Goal: Find specific page/section: Find specific page/section

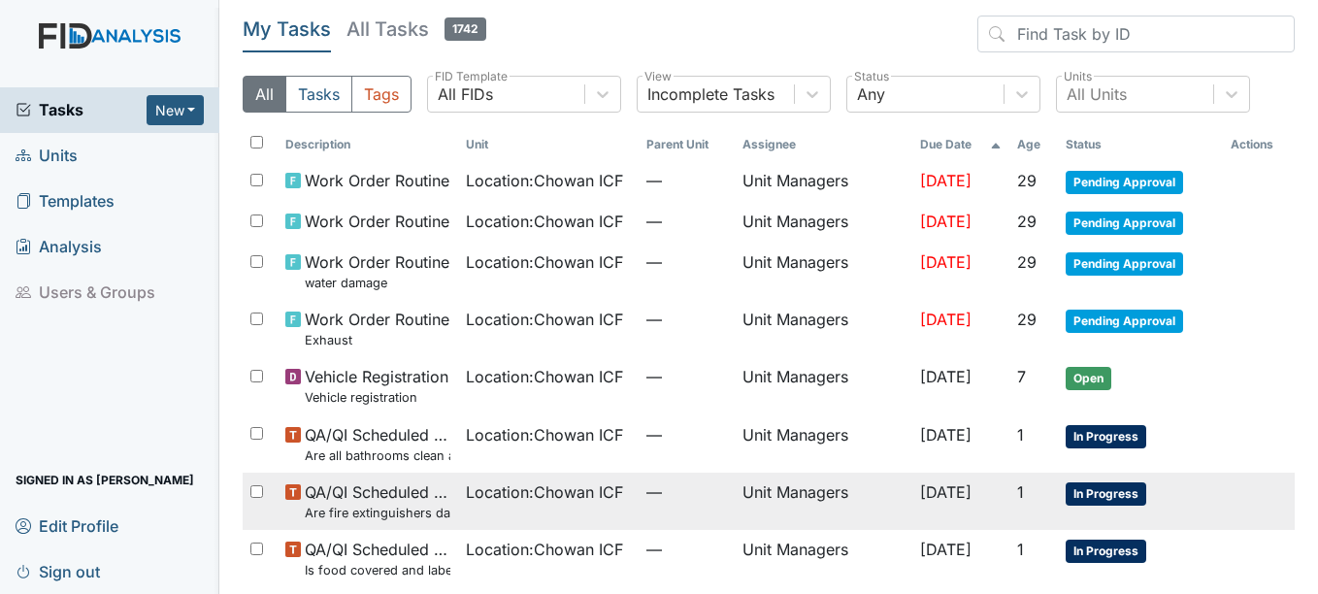
click at [1103, 487] on span "In Progress" at bounding box center [1105, 493] width 81 height 23
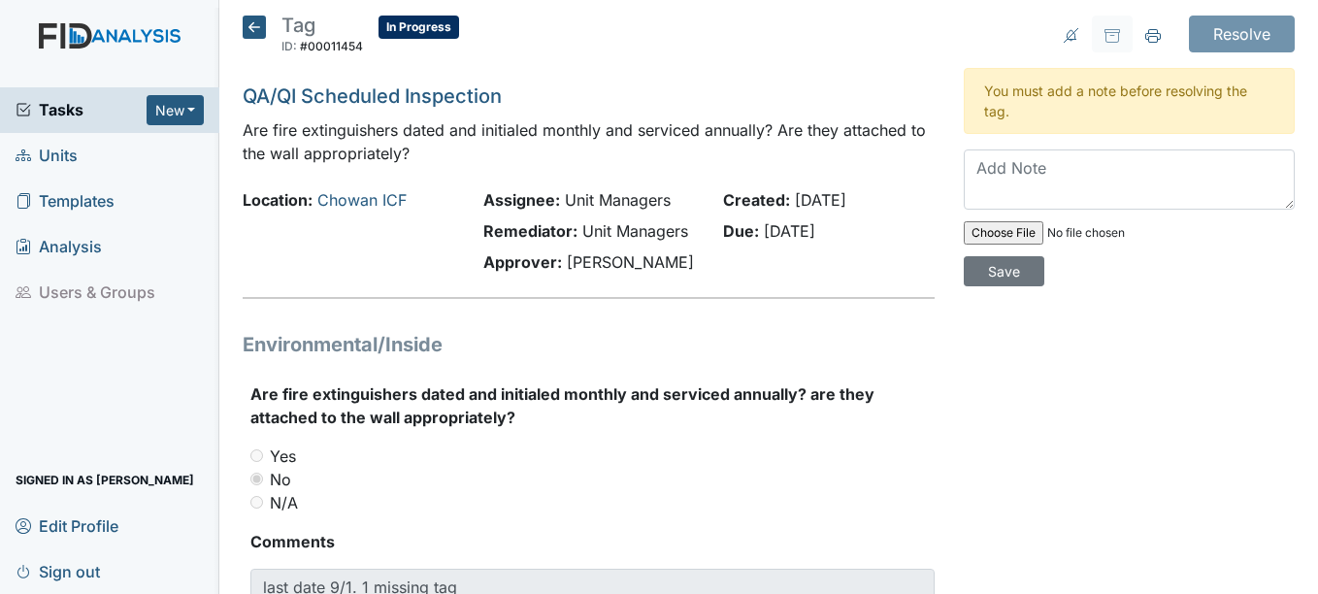
click at [261, 27] on icon at bounding box center [254, 27] width 23 height 23
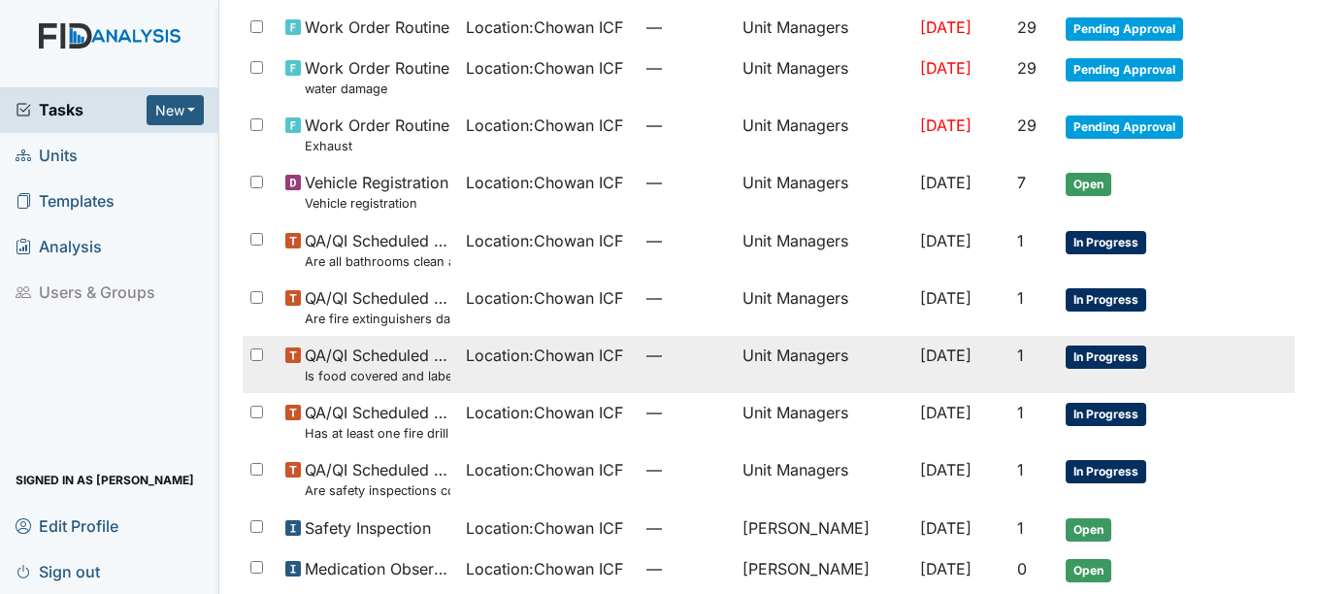
scroll to position [274, 0]
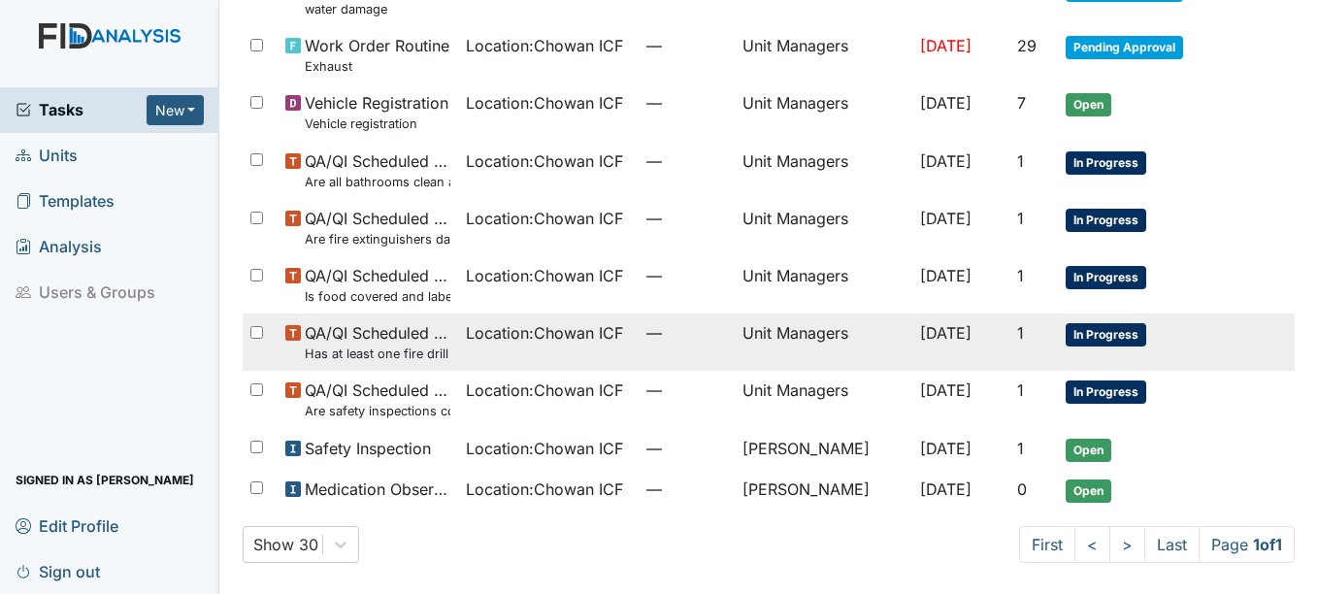
click at [1106, 338] on span "In Progress" at bounding box center [1105, 334] width 81 height 23
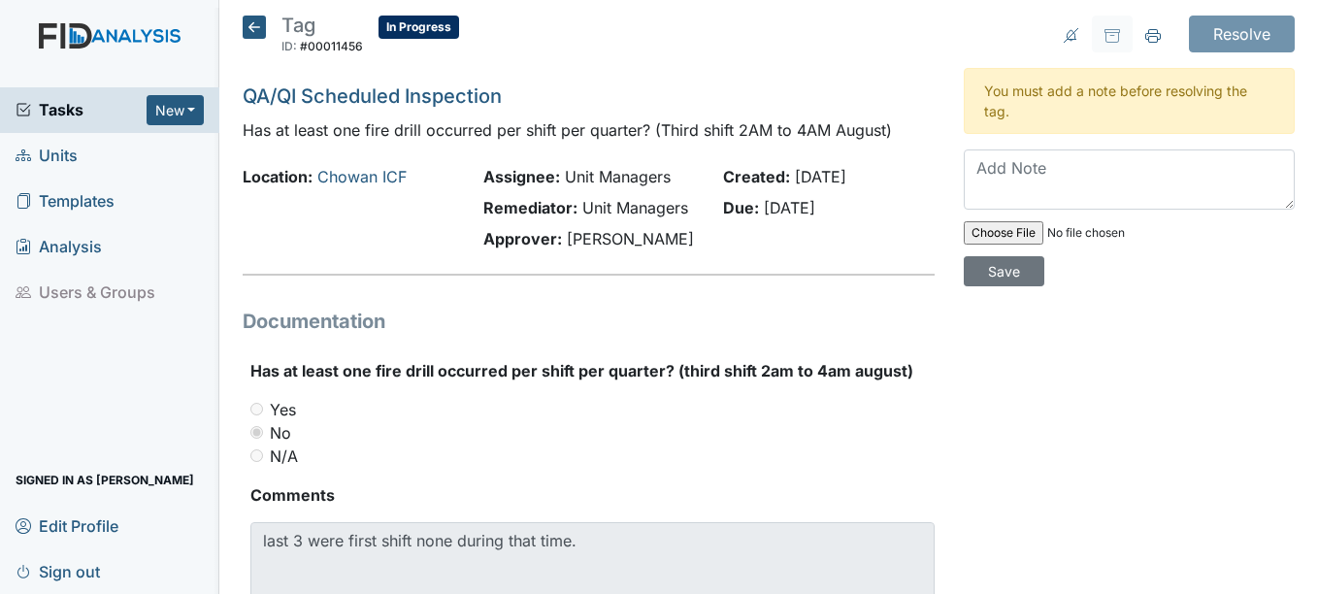
click at [254, 30] on icon at bounding box center [254, 27] width 23 height 23
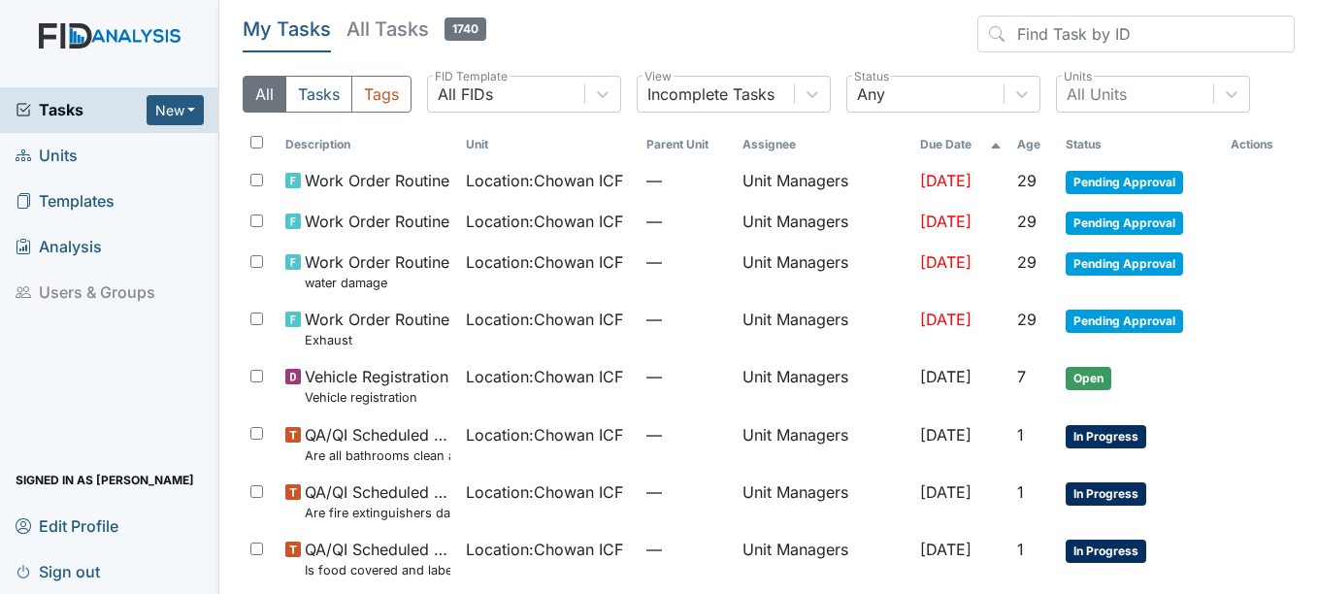
click at [86, 146] on link "Units" at bounding box center [109, 156] width 219 height 46
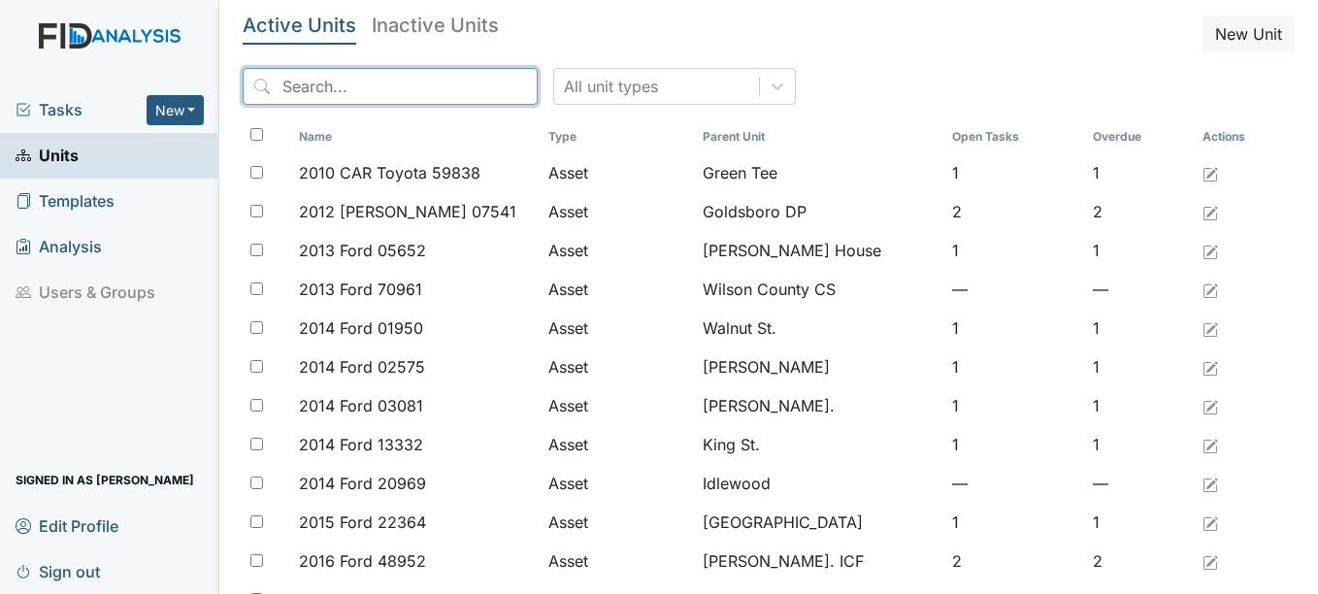
click at [350, 86] on input "search" at bounding box center [390, 86] width 295 height 37
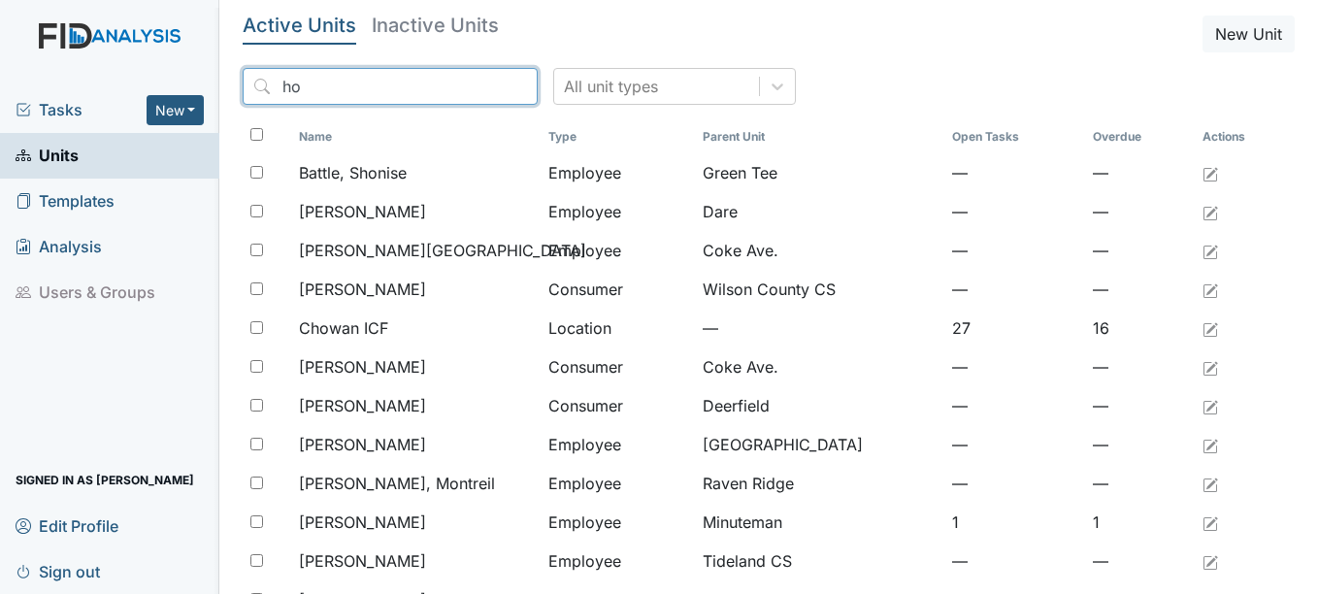
type input "h"
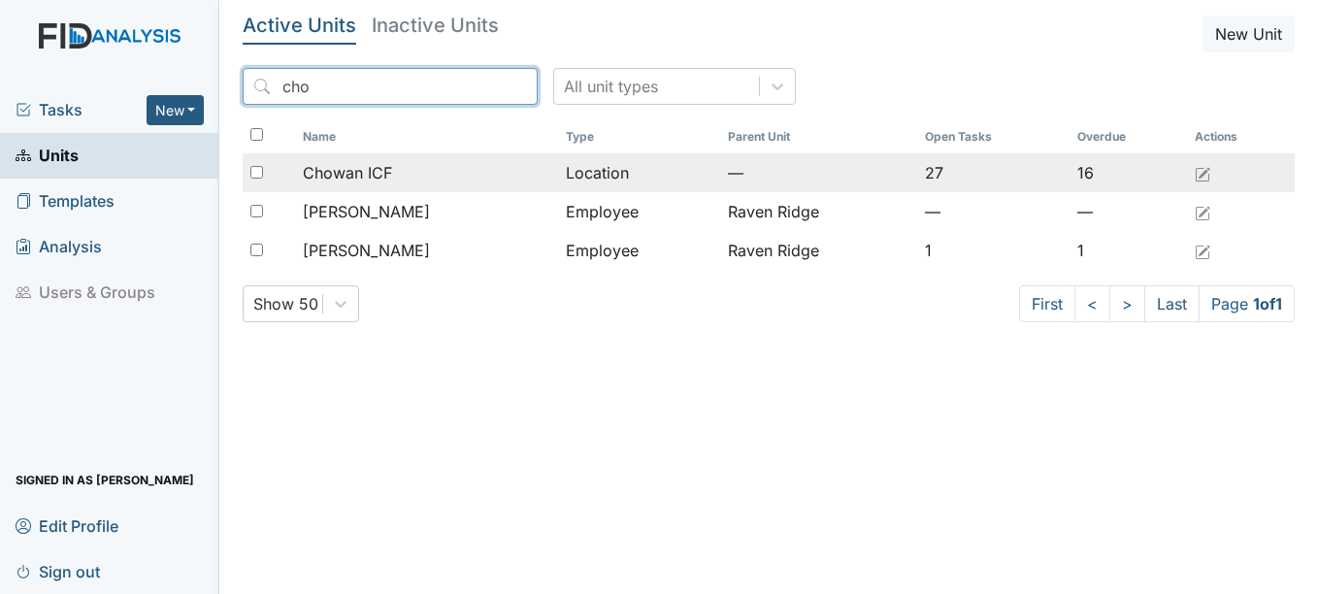
type input "cho"
click at [366, 174] on span "Chowan ICF" at bounding box center [347, 172] width 89 height 23
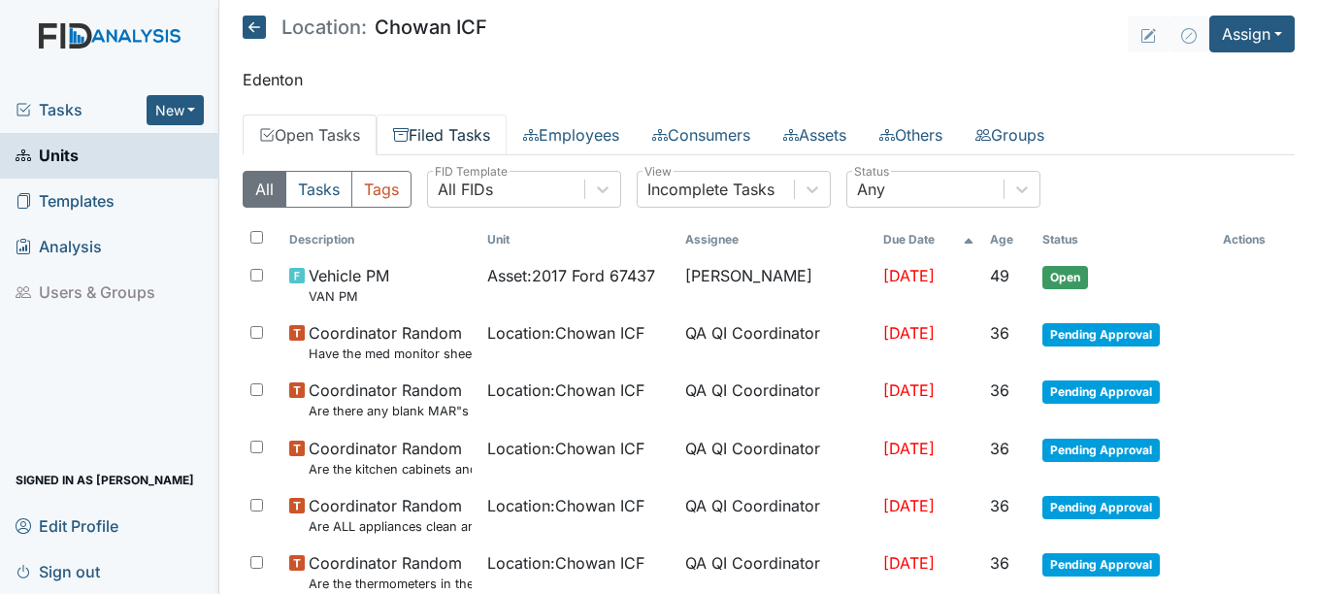
click at [435, 131] on link "Filed Tasks" at bounding box center [441, 134] width 130 height 41
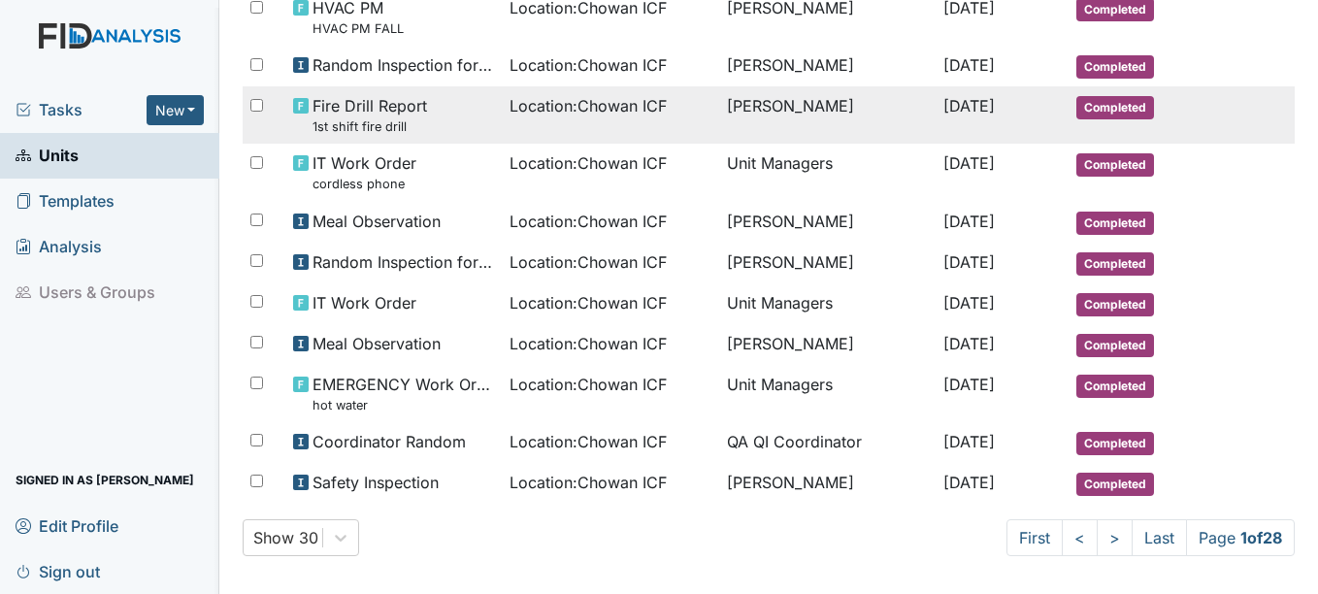
scroll to position [1134, 0]
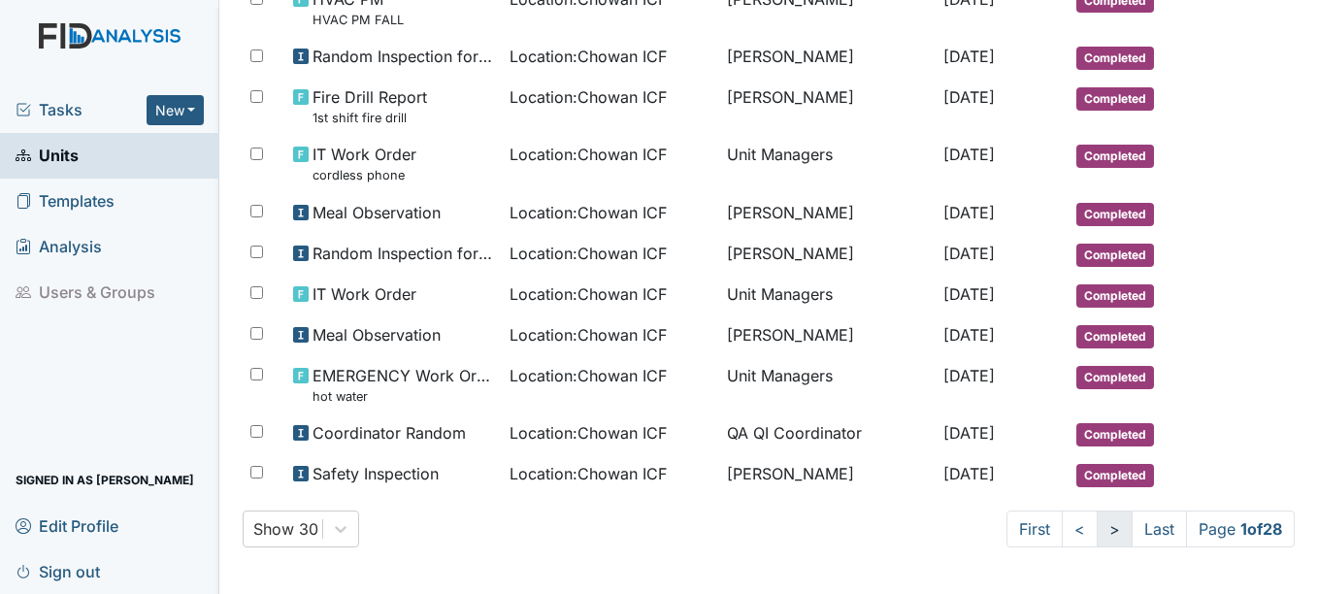
click at [1096, 528] on link ">" at bounding box center [1114, 528] width 36 height 37
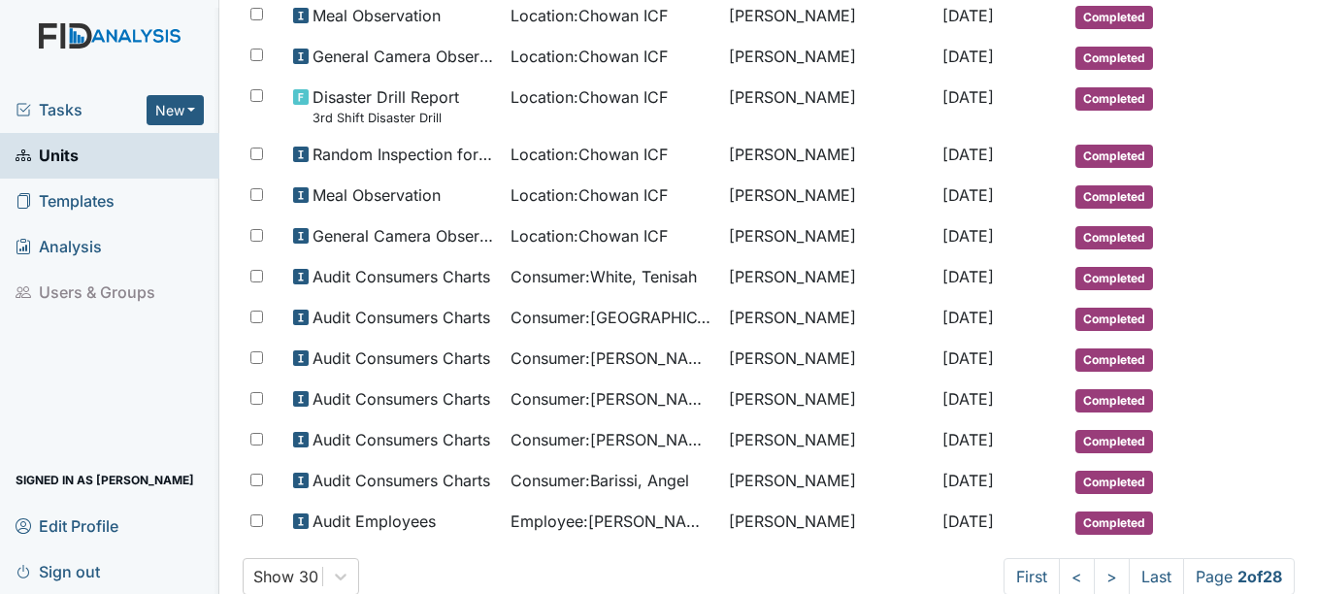
scroll to position [1051, 0]
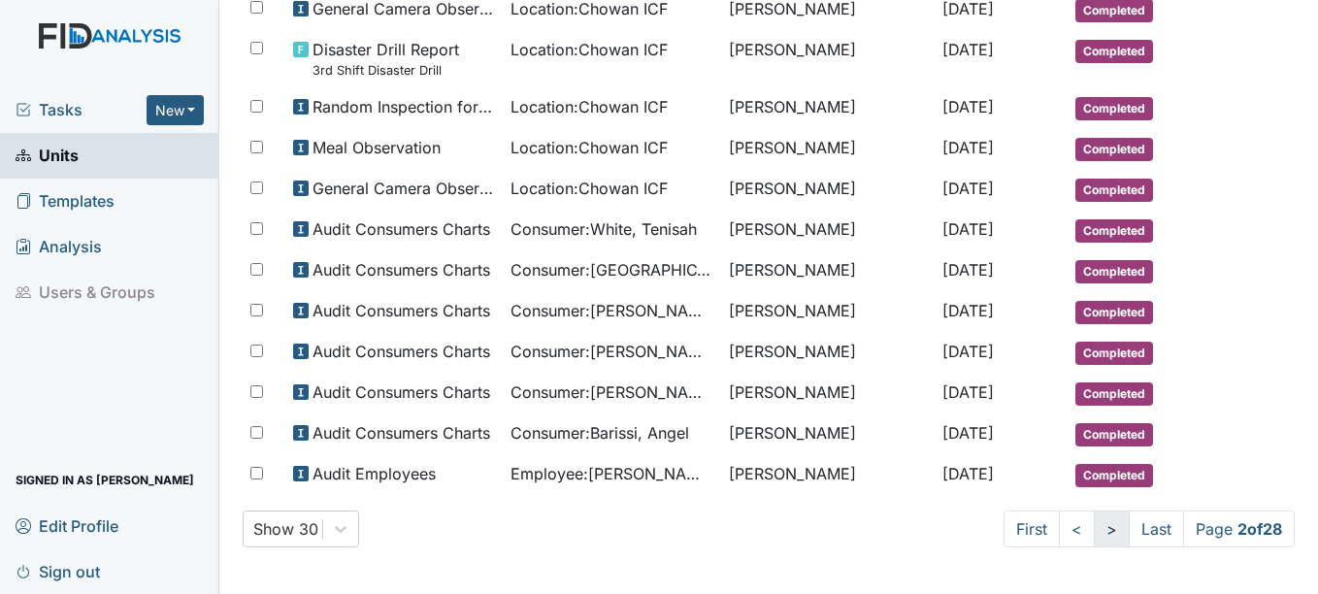
click at [1094, 543] on link ">" at bounding box center [1112, 528] width 36 height 37
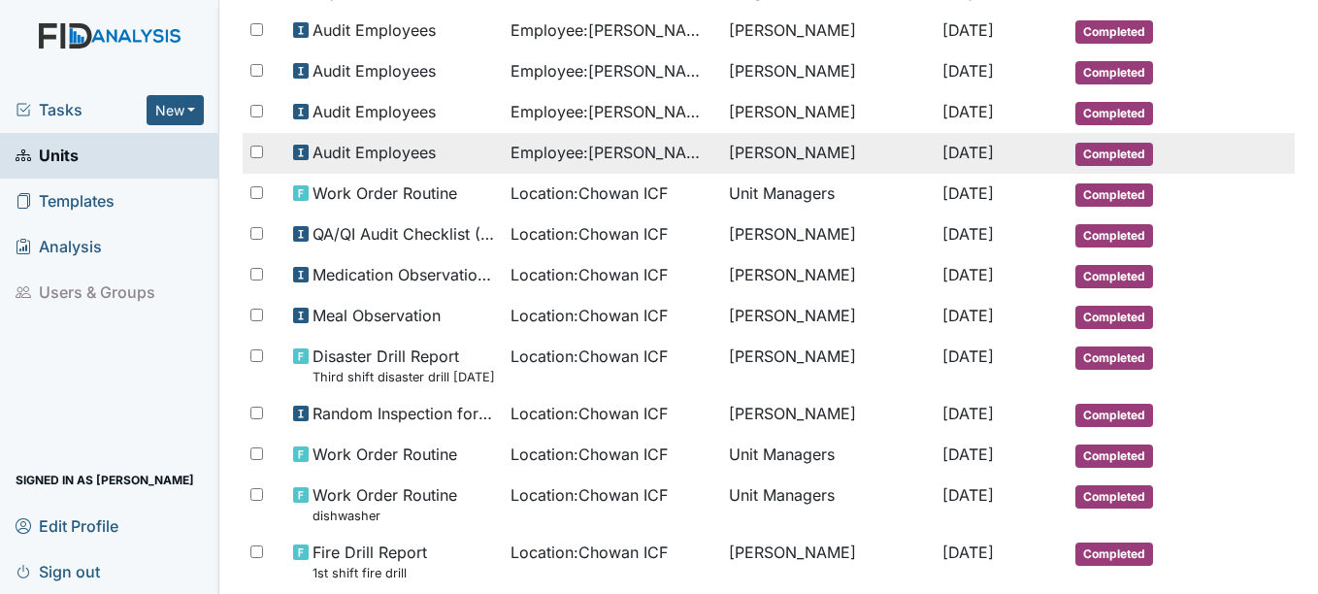
scroll to position [291, 0]
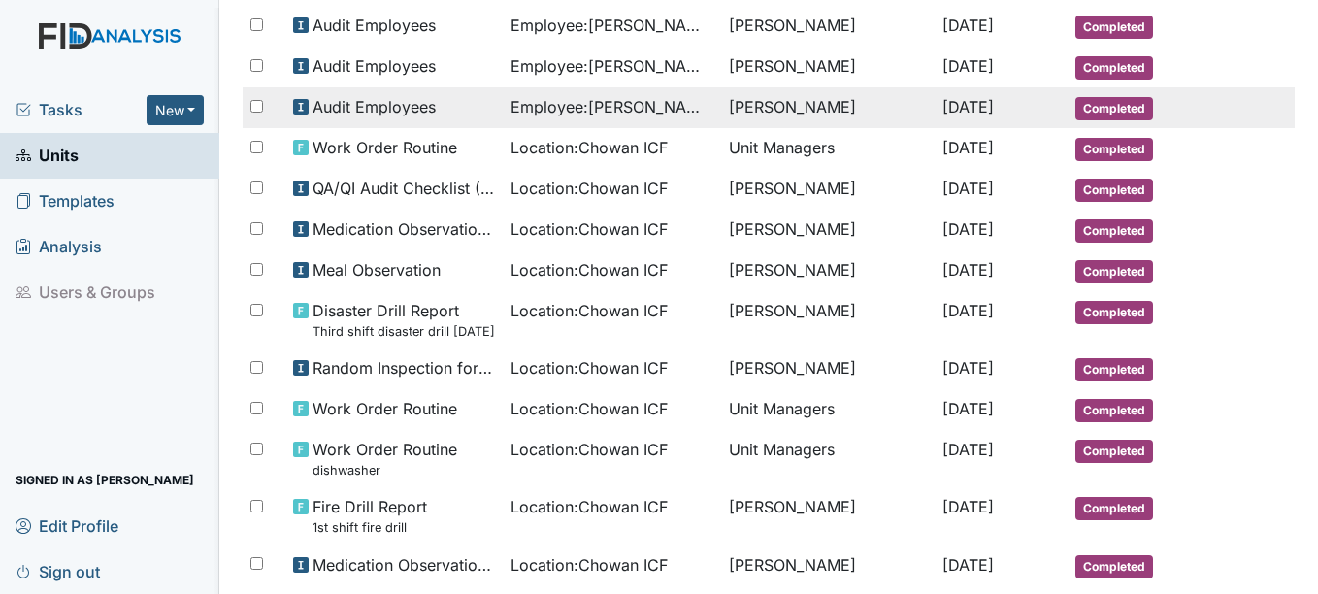
click at [721, 309] on td "[PERSON_NAME]" at bounding box center [827, 319] width 213 height 57
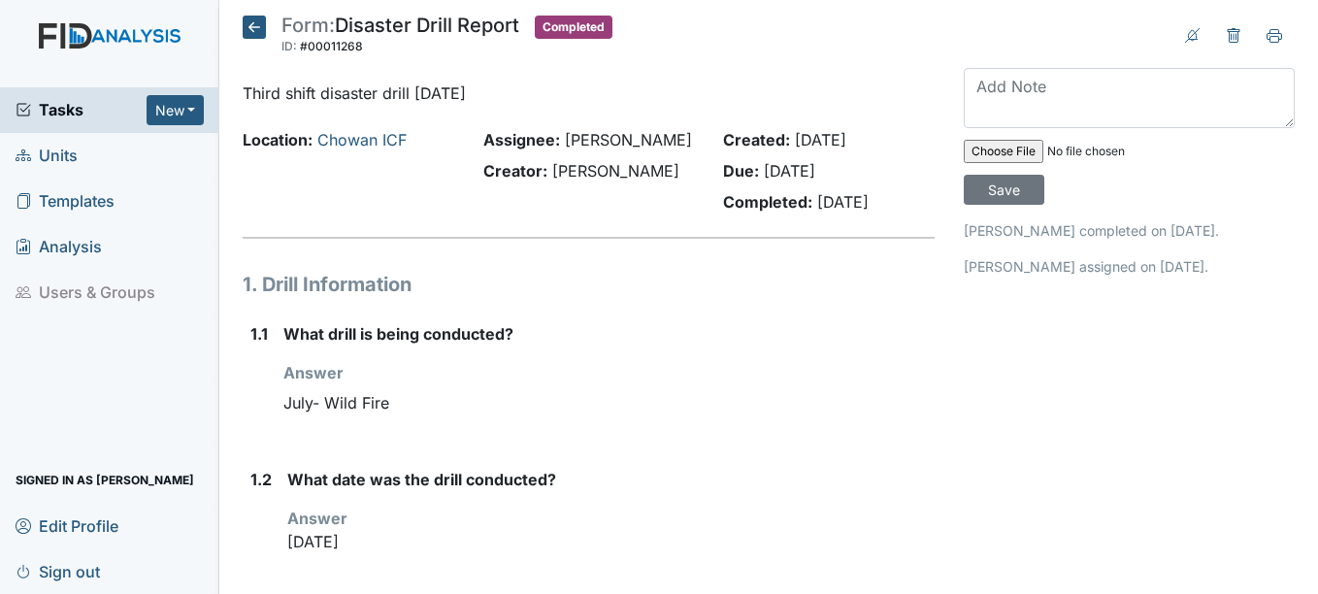
click at [255, 31] on icon at bounding box center [254, 27] width 23 height 23
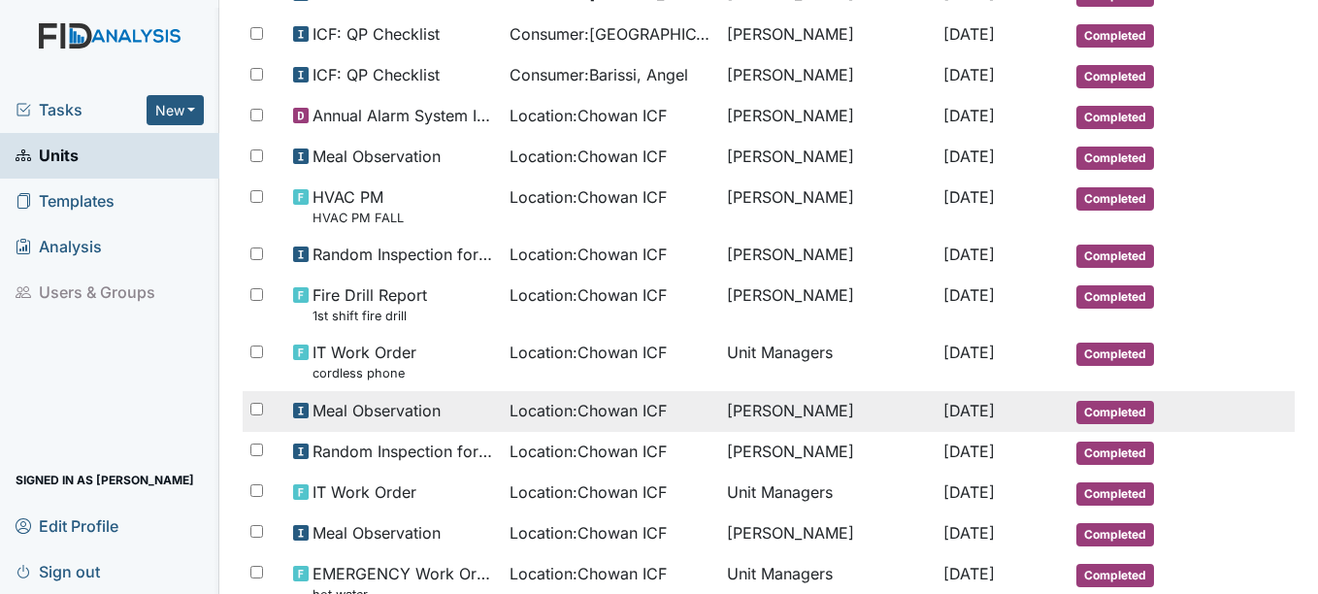
scroll to position [940, 0]
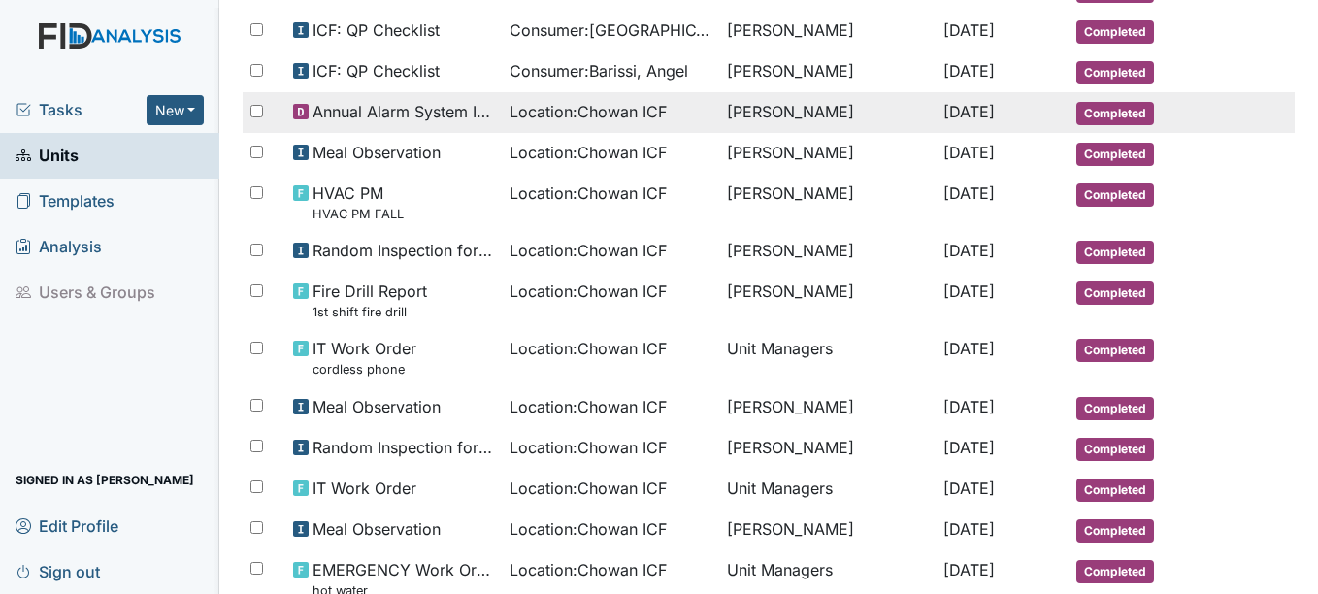
click at [1088, 114] on span "Completed" at bounding box center [1115, 113] width 78 height 23
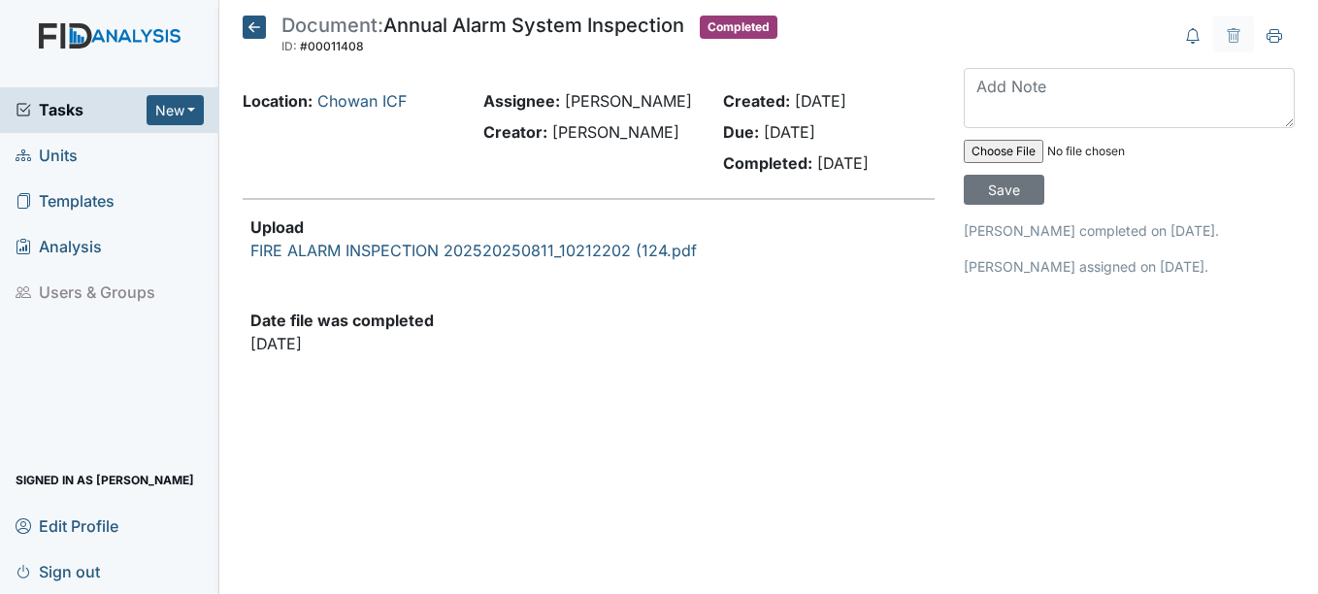
click at [251, 30] on icon at bounding box center [254, 27] width 23 height 23
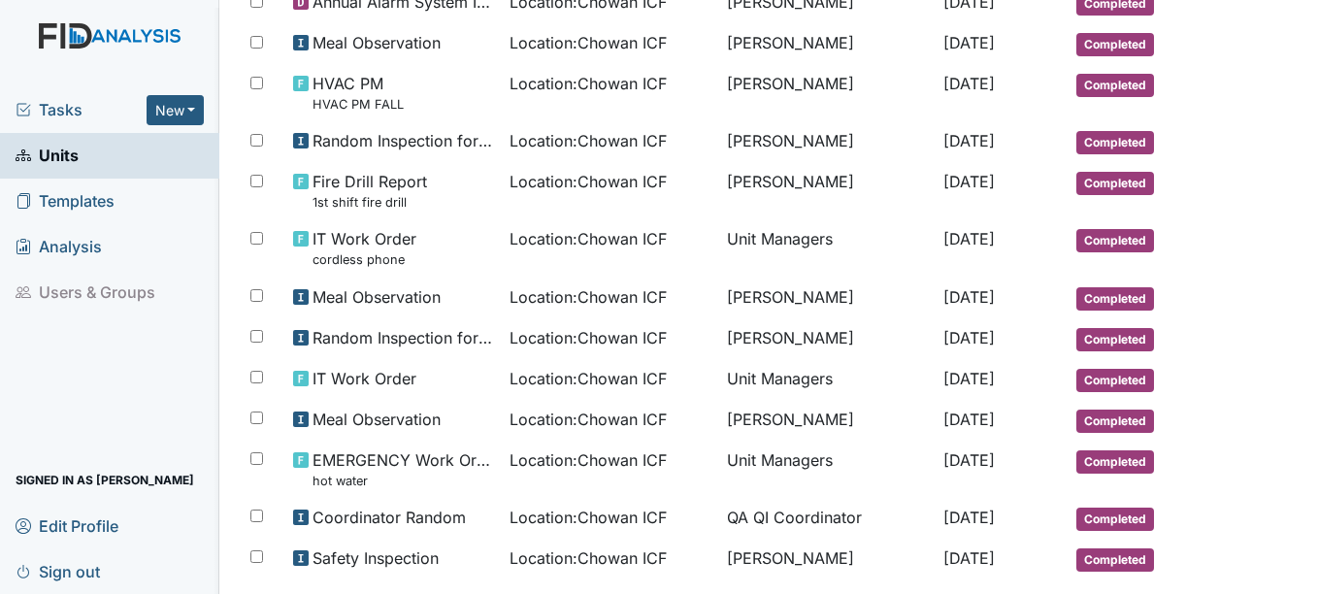
scroll to position [1134, 0]
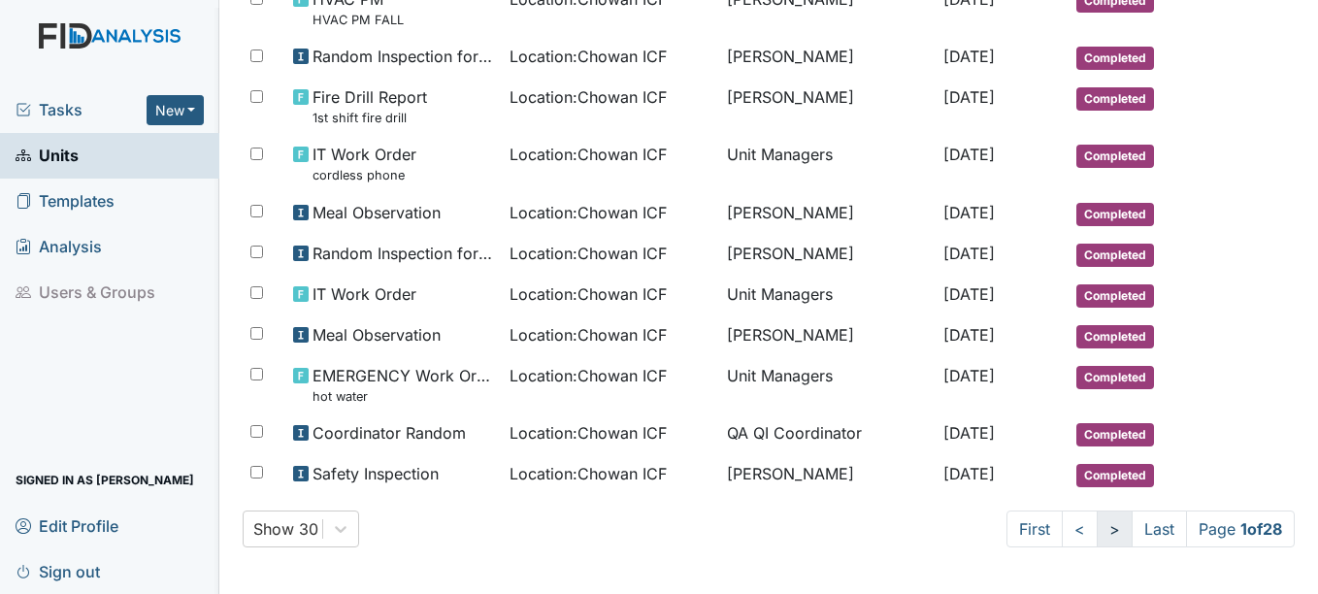
click at [1096, 533] on link ">" at bounding box center [1114, 528] width 36 height 37
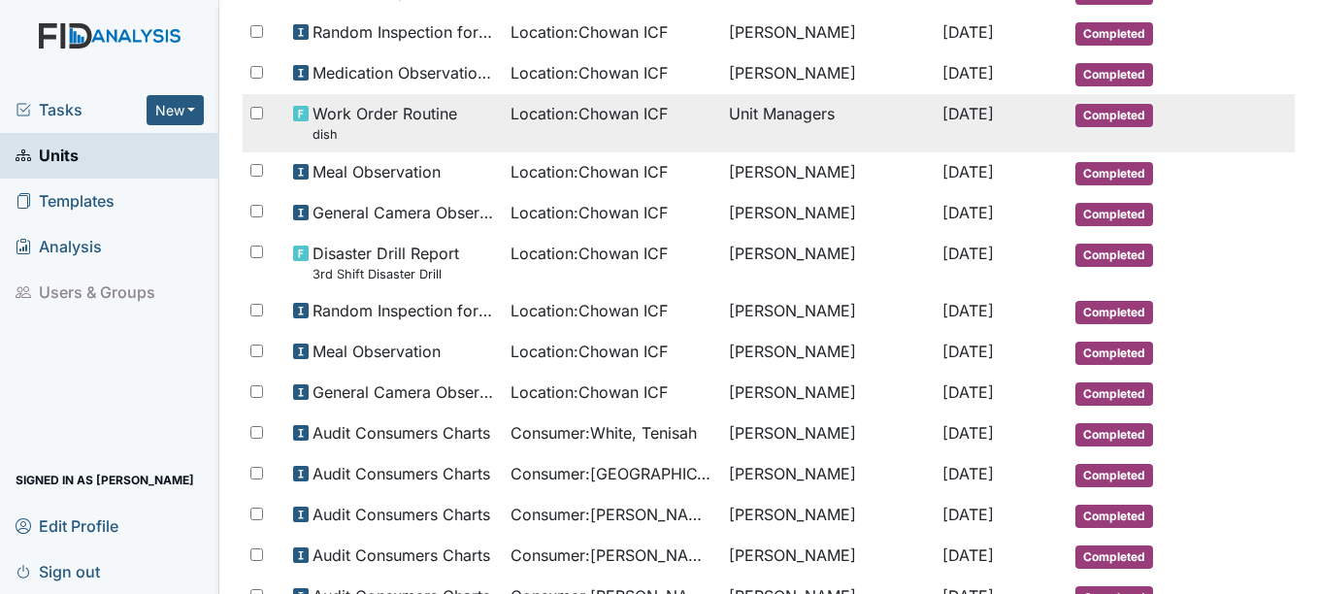
scroll to position [760, 0]
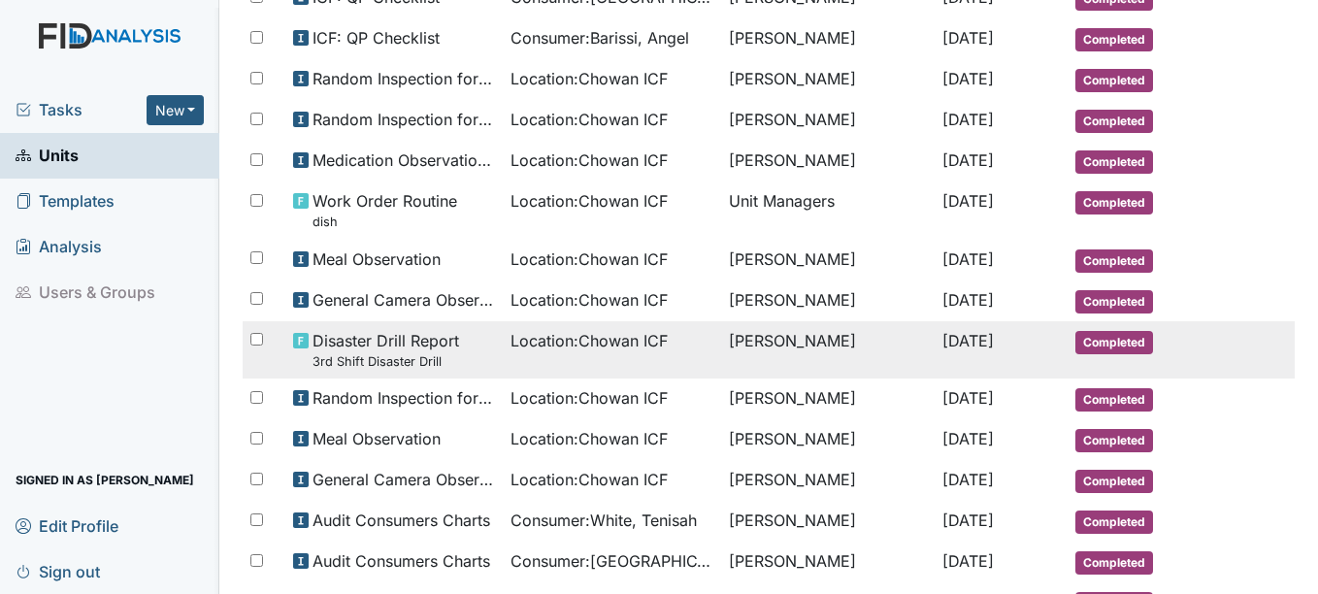
click at [441, 357] on small "3rd Shift Disaster Drill" at bounding box center [385, 361] width 147 height 18
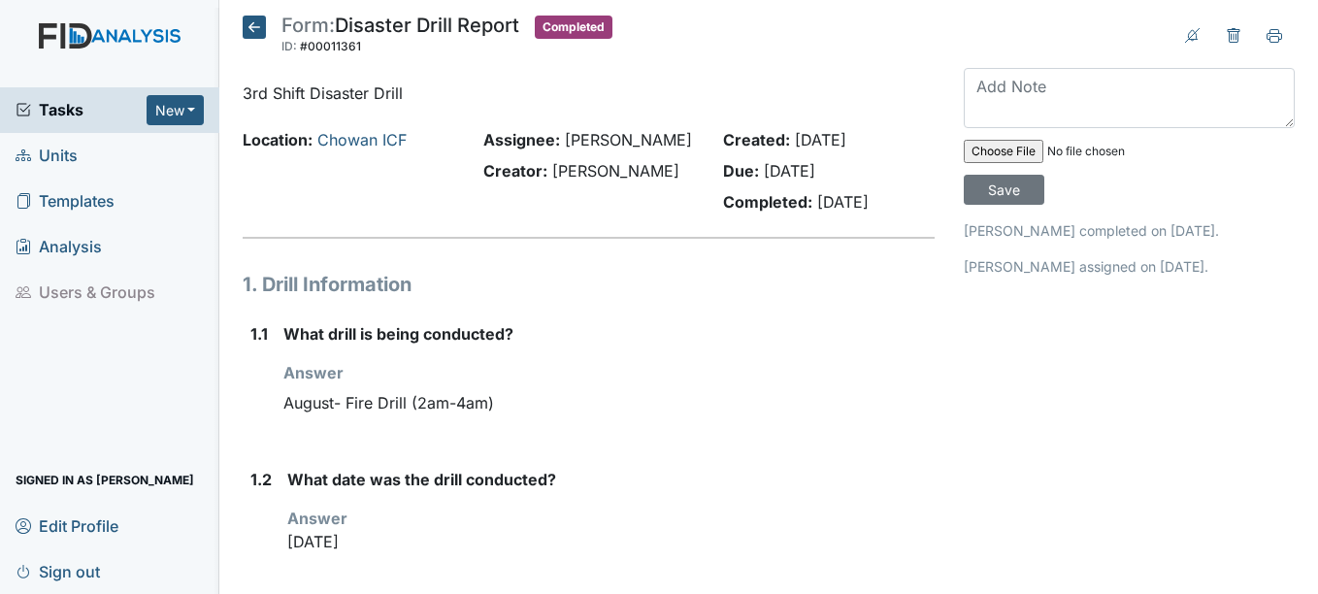
click at [252, 27] on icon at bounding box center [254, 27] width 23 height 23
